Goal: Task Accomplishment & Management: Use online tool/utility

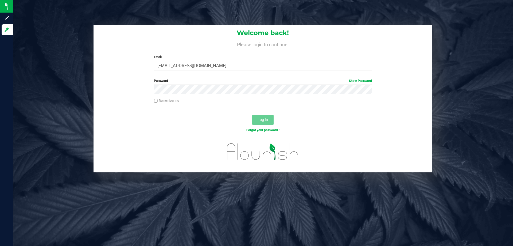
type input "[EMAIL_ADDRESS][DOMAIN_NAME]"
click at [252, 115] on button "Log In" at bounding box center [262, 120] width 21 height 10
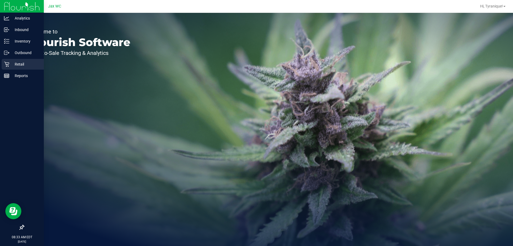
click at [9, 65] on p "Retail" at bounding box center [25, 64] width 32 height 6
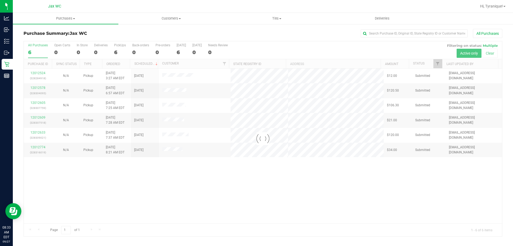
click at [218, 196] on div at bounding box center [263, 138] width 478 height 195
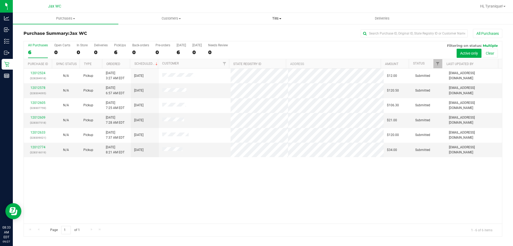
click at [283, 20] on span "Tills" at bounding box center [276, 18] width 105 height 5
click at [269, 33] on li "Manage tills" at bounding box center [277, 32] width 106 height 6
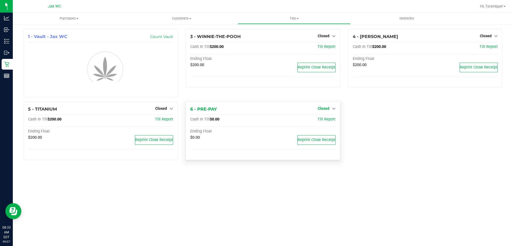
click at [318, 107] on div "Closed" at bounding box center [327, 108] width 18 height 6
click at [320, 109] on span "Closed" at bounding box center [324, 108] width 12 height 4
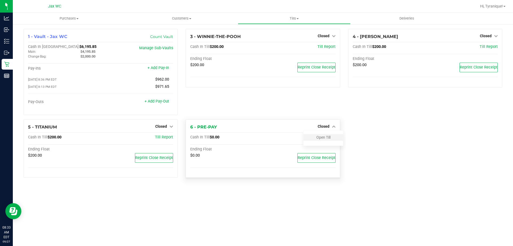
click at [326, 141] on div "Open Till" at bounding box center [324, 137] width 40 height 7
click at [326, 136] on link "Open Till" at bounding box center [323, 137] width 14 height 4
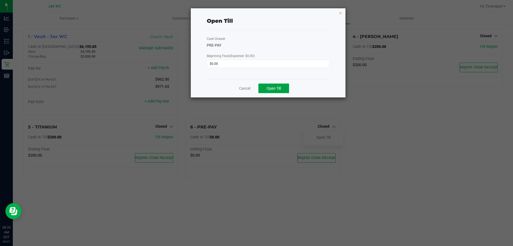
click at [274, 88] on span "Open Till" at bounding box center [274, 88] width 14 height 4
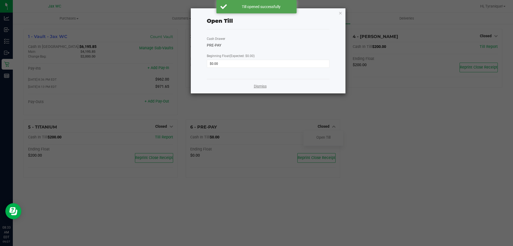
click at [254, 87] on link "Dismiss" at bounding box center [260, 86] width 13 height 6
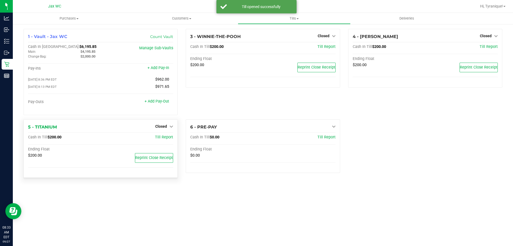
click at [164, 131] on div "5 - TITANIUM Closed Open Till Cash In Till $200.00 Till Report Ending Float $20…" at bounding box center [101, 148] width 154 height 59
click at [162, 128] on span "Closed" at bounding box center [161, 126] width 12 height 4
click at [163, 139] on link "Open Till" at bounding box center [161, 137] width 14 height 4
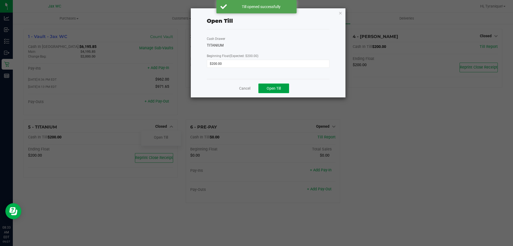
click at [280, 87] on span "Open Till" at bounding box center [274, 88] width 14 height 4
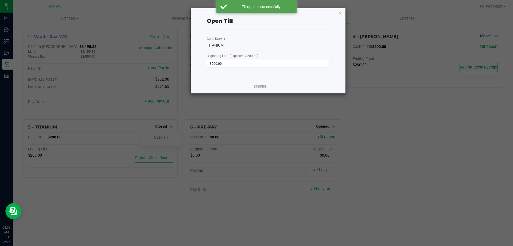
click at [341, 13] on icon "button" at bounding box center [341, 13] width 4 height 6
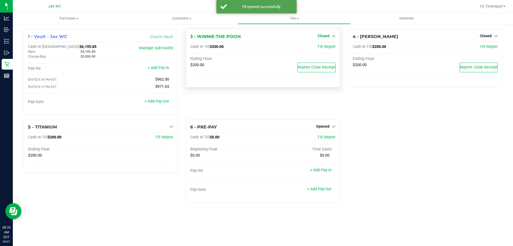
click at [333, 35] on icon at bounding box center [334, 36] width 4 height 4
click at [323, 49] on link "Open Till" at bounding box center [323, 47] width 14 height 4
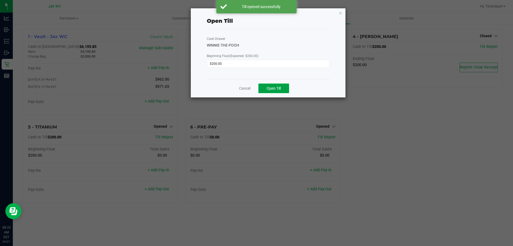
click at [278, 85] on button "Open Till" at bounding box center [273, 88] width 31 height 10
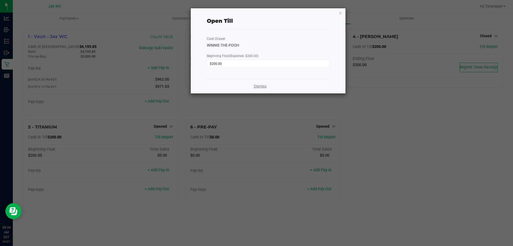
click at [255, 86] on link "Dismiss" at bounding box center [260, 86] width 13 height 6
